Goal: Use online tool/utility: Utilize a website feature to perform a specific function

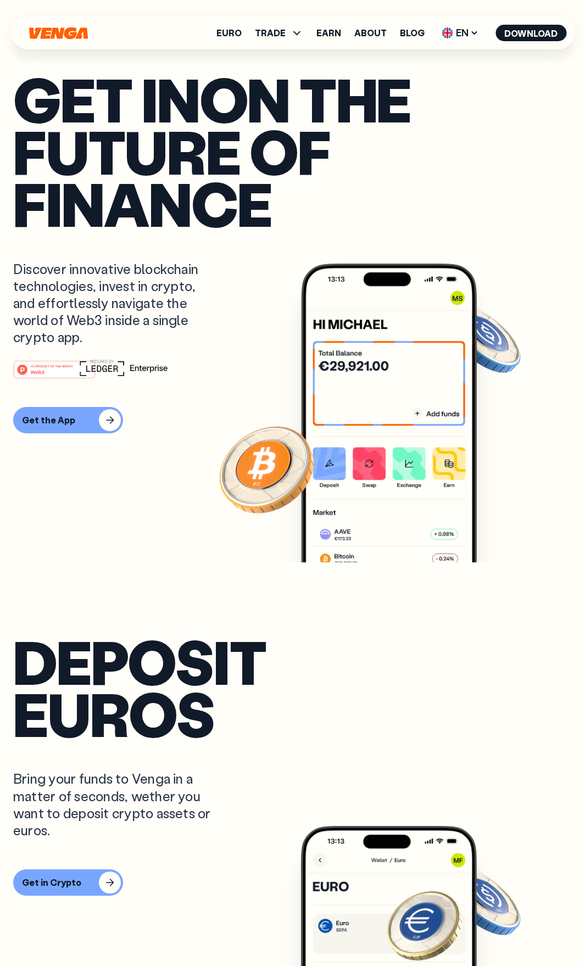
click at [135, 142] on h1 "Get in on the future of finance" at bounding box center [292, 151] width 559 height 157
click at [172, 962] on div "deposit euros Bring your funds to Venga in a matter of seconds, wether you want…" at bounding box center [292, 844] width 559 height 563
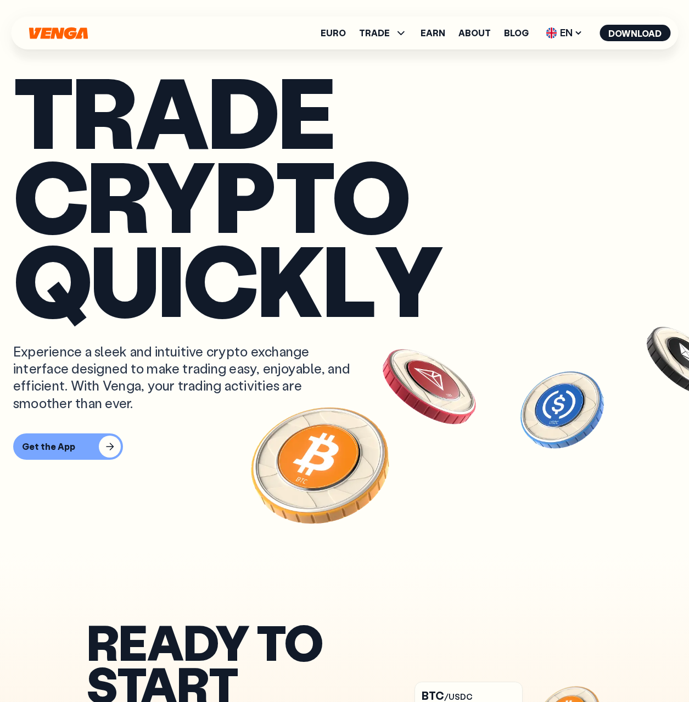
scroll to position [1, 0]
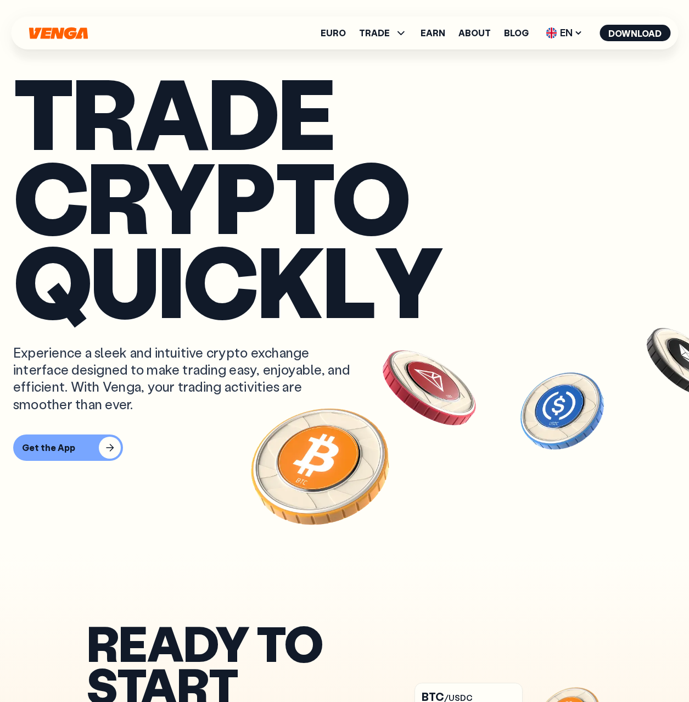
click at [269, 242] on span "k" at bounding box center [290, 280] width 65 height 84
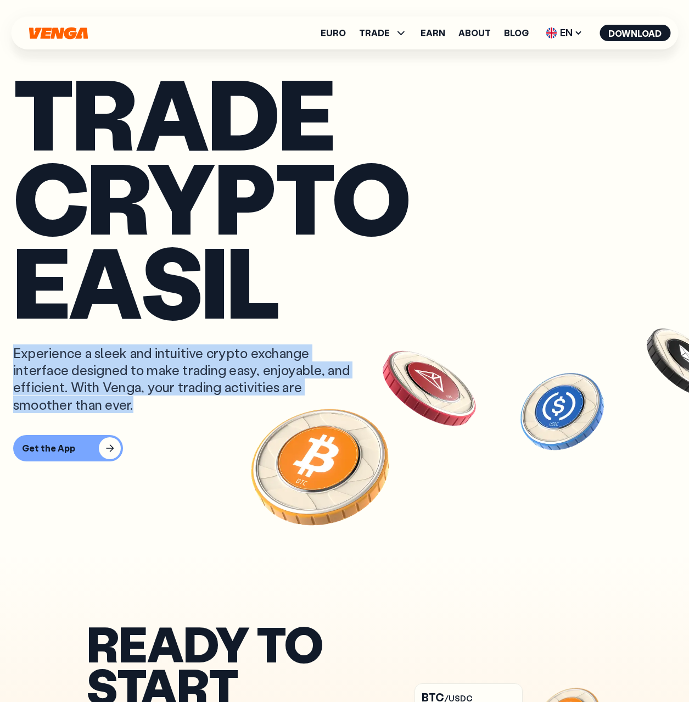
drag, startPoint x: 201, startPoint y: 414, endPoint x: 16, endPoint y: 354, distance: 194.2
click at [16, 354] on div "Trade crypto E A S I L Y Experience a sleek and intuitive crypto exchange inter…" at bounding box center [344, 276] width 663 height 412
copy div "Experience a sleek and intuitive crypto exchange interface designed to make tra…"
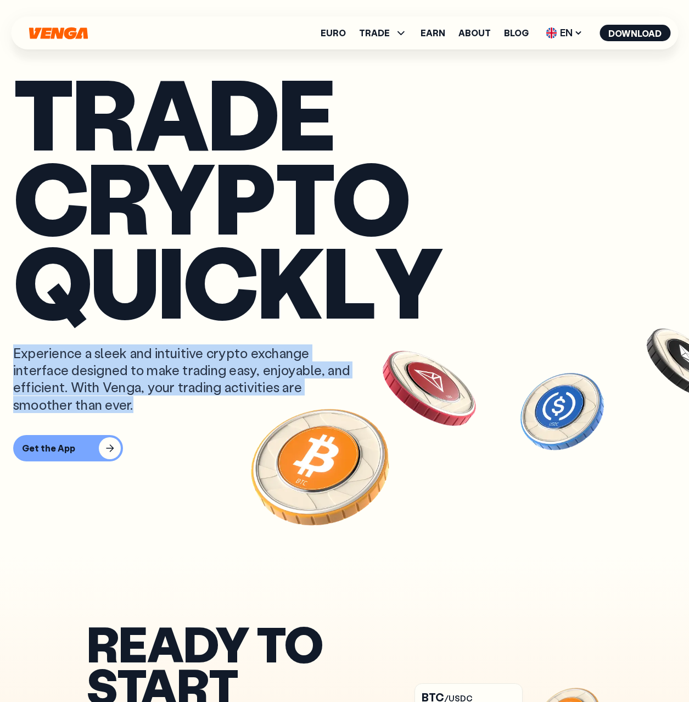
click at [269, 360] on div "Experience a sleek and intuitive crypto exchange interface designed to make tra…" at bounding box center [186, 378] width 347 height 69
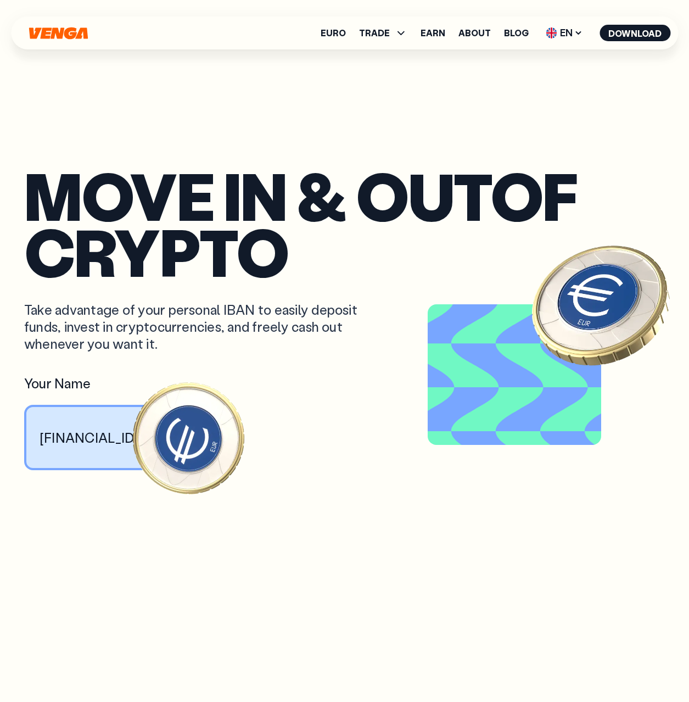
scroll to position [2527, 0]
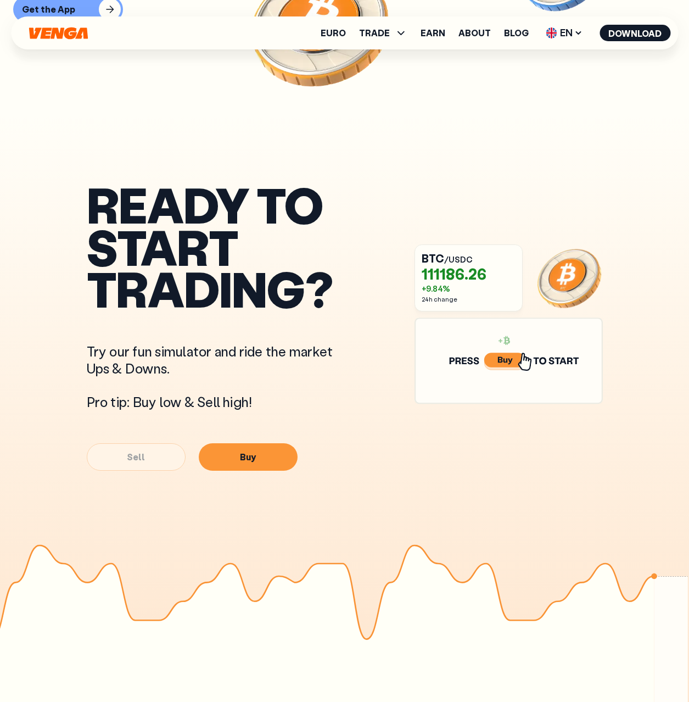
scroll to position [439, 0]
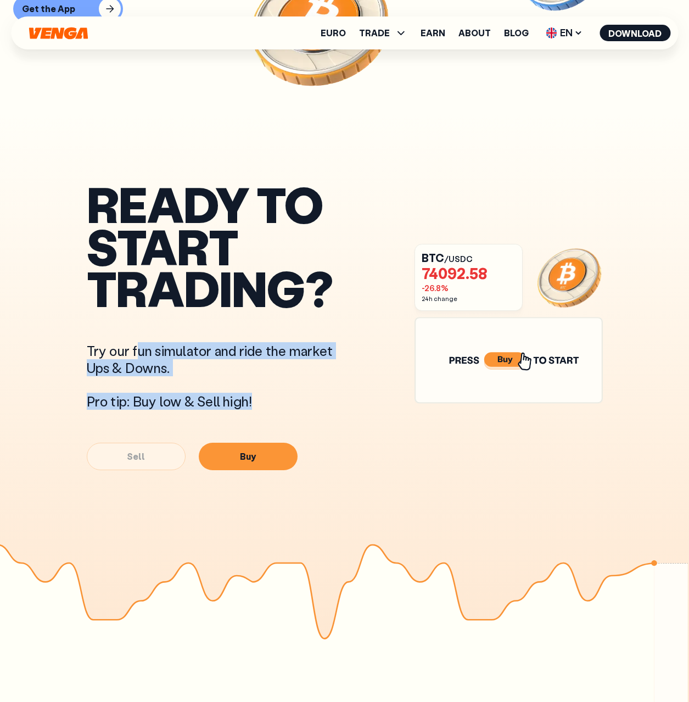
drag, startPoint x: 136, startPoint y: 338, endPoint x: 291, endPoint y: 386, distance: 162.1
click at [291, 386] on div "READY TO START TRADING? Try our fun simulator and ride the market Ups & Downs. …" at bounding box center [219, 326] width 264 height 287
click at [291, 386] on div "Try our fun simulator and ride the market Ups & Downs. Pro tip: Buy low & Sell …" at bounding box center [219, 376] width 264 height 68
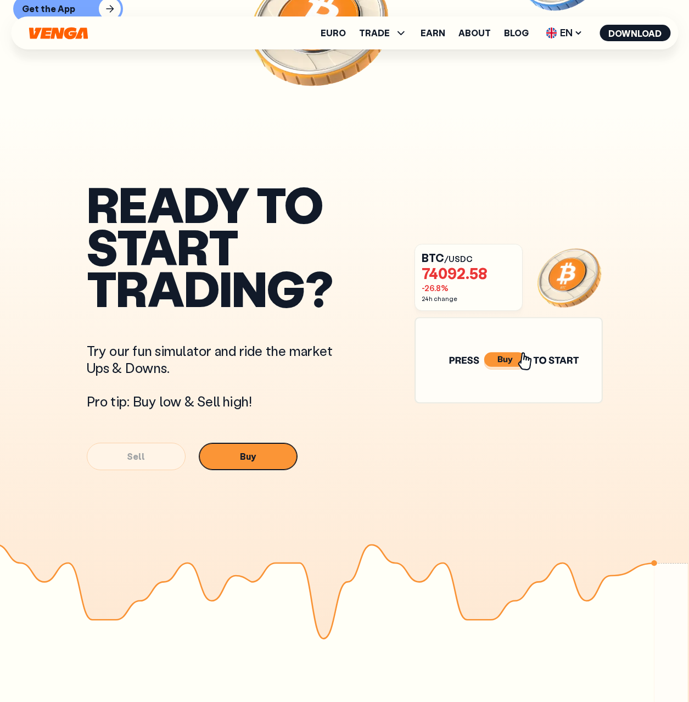
click at [259, 444] on button "Buy" at bounding box center [248, 456] width 99 height 27
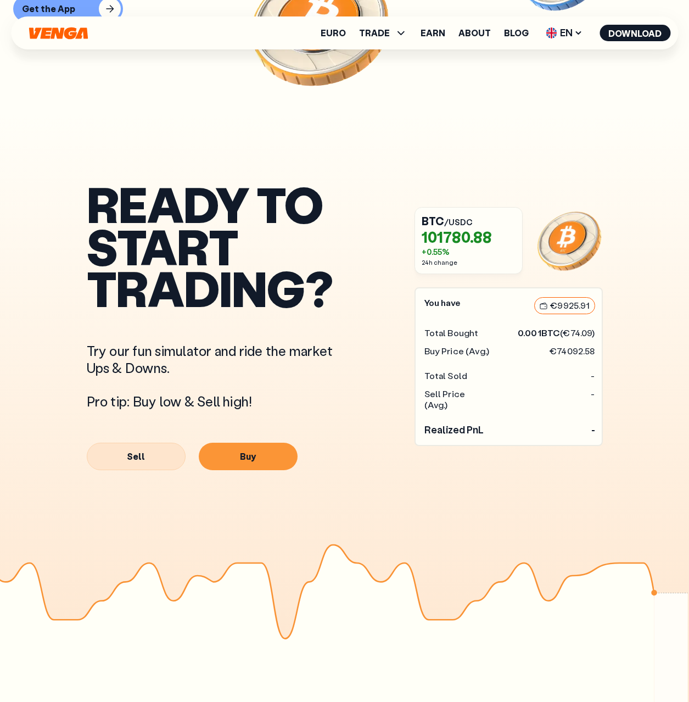
drag, startPoint x: 447, startPoint y: 269, endPoint x: 456, endPoint y: 323, distance: 55.2
click at [447, 266] on span "24h change" at bounding box center [468, 263] width 92 height 8
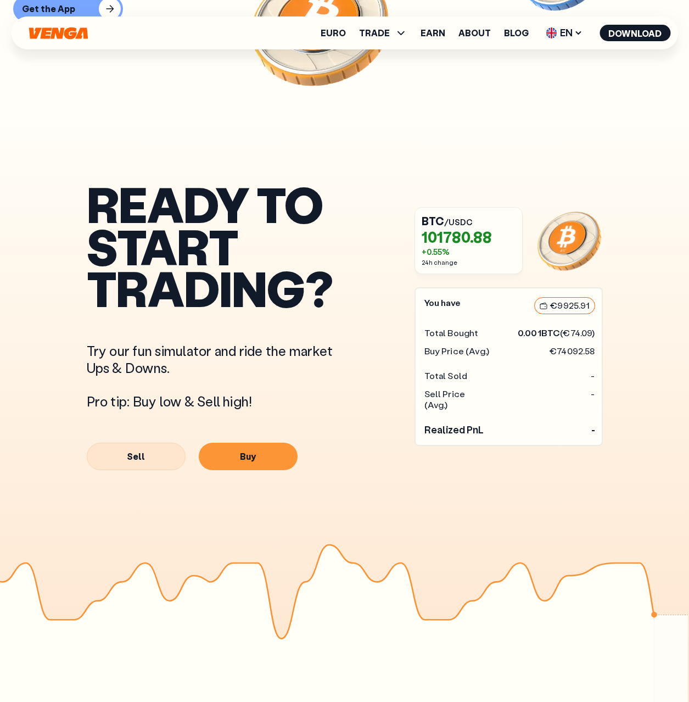
click at [464, 357] on span "Buy Price (Avg.)" at bounding box center [458, 352] width 66 height 12
click at [129, 464] on button "Sell" at bounding box center [136, 456] width 99 height 27
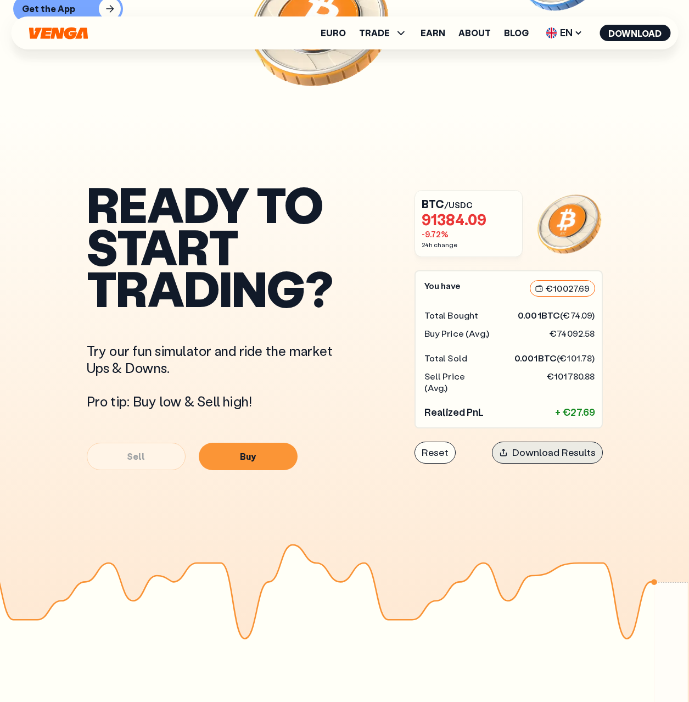
click at [553, 442] on button "Download Results" at bounding box center [547, 453] width 111 height 22
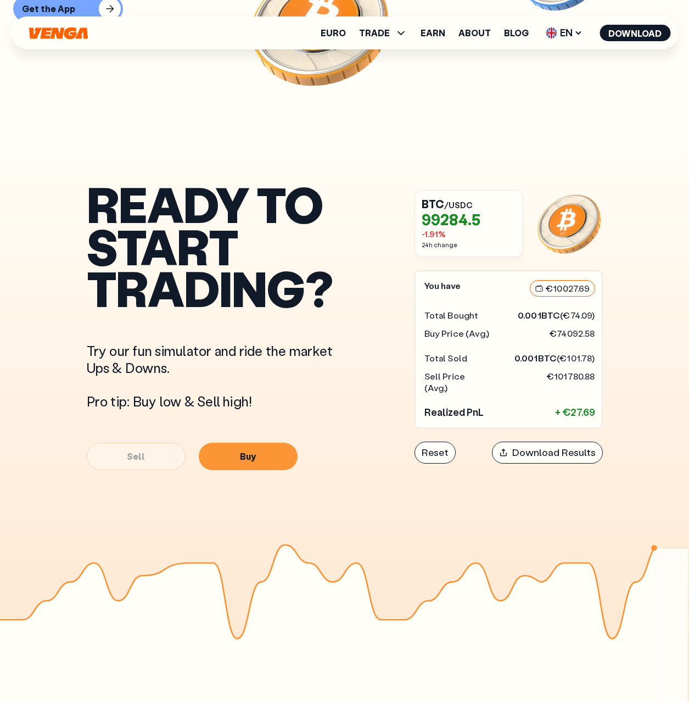
drag, startPoint x: 553, startPoint y: 442, endPoint x: 404, endPoint y: 460, distance: 149.5
click at [338, 550] on article "READY TO START TRADING? Try our fun simulator and ride the market Ups & Downs. …" at bounding box center [344, 416] width 689 height 602
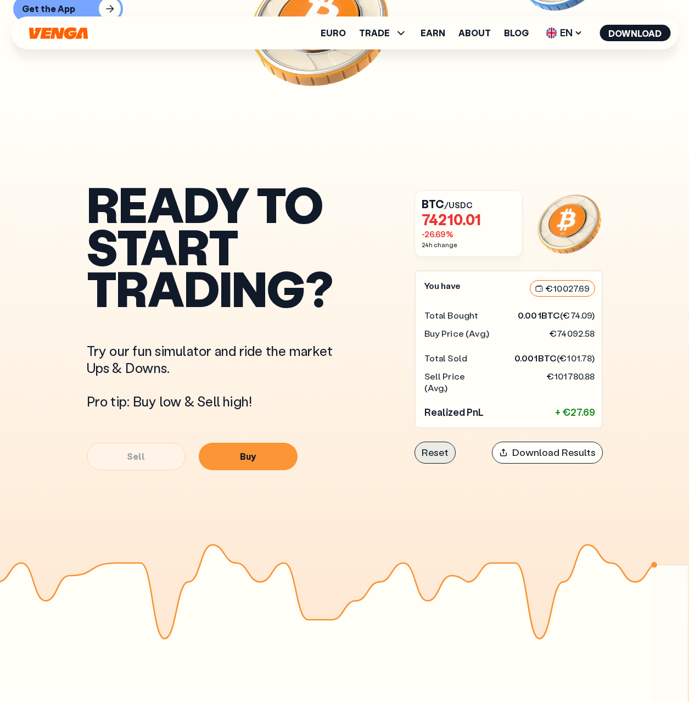
click at [428, 449] on button "Reset" at bounding box center [435, 453] width 41 height 22
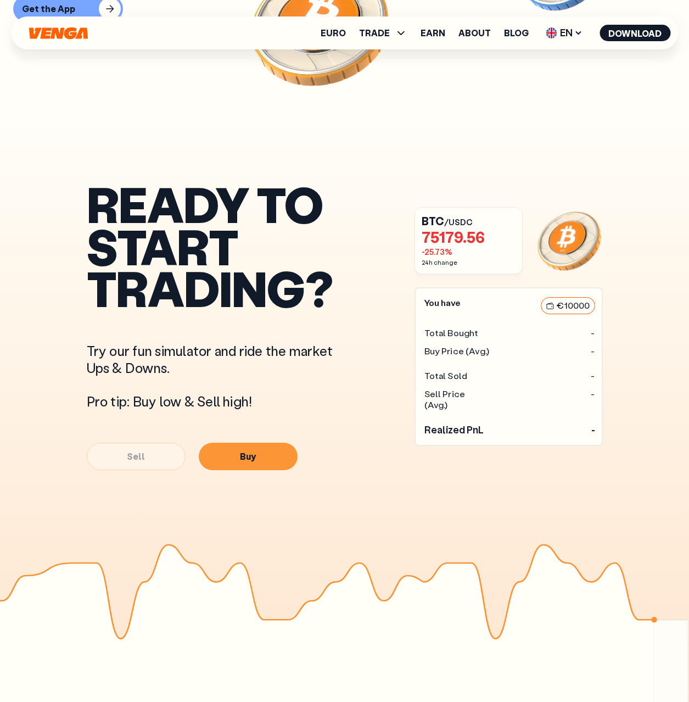
click at [571, 314] on article "€ 10000" at bounding box center [568, 305] width 54 height 17
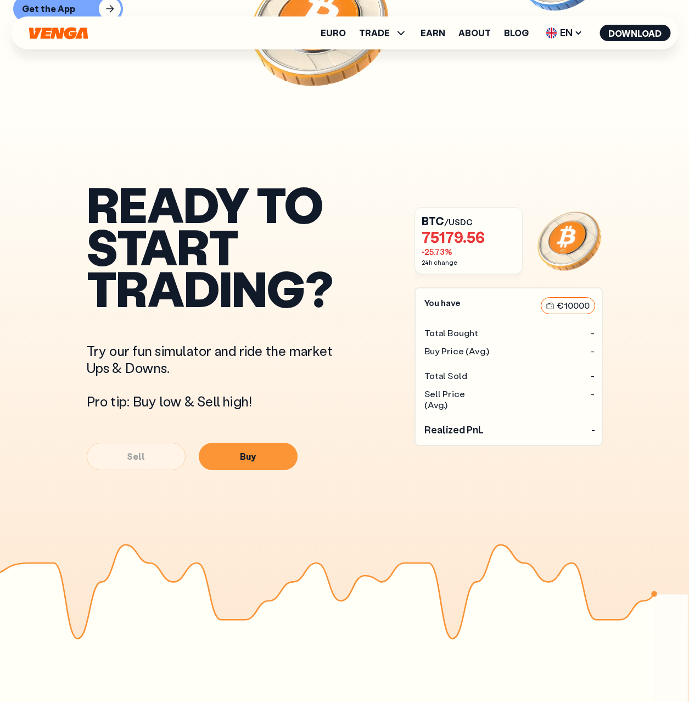
click at [564, 253] on img at bounding box center [569, 240] width 67 height 67
click at [274, 351] on p "Try our fun simulator and ride the market Ups & Downs." at bounding box center [219, 359] width 264 height 34
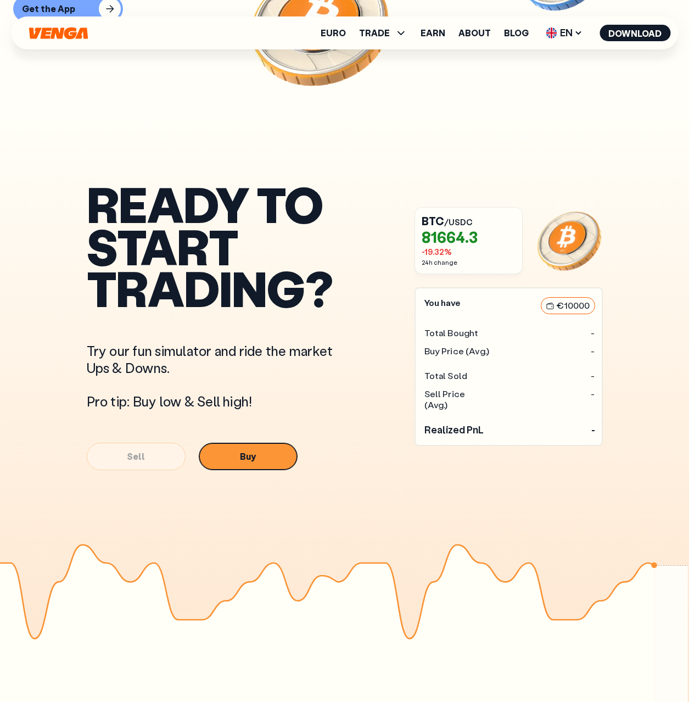
click at [282, 460] on button "Buy" at bounding box center [248, 456] width 99 height 27
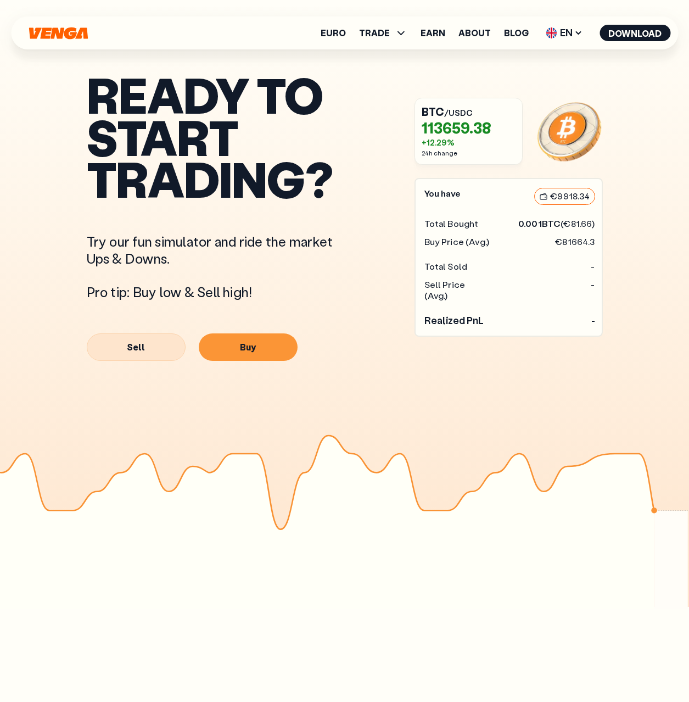
scroll to position [549, 0]
